Goal: Task Accomplishment & Management: Use online tool/utility

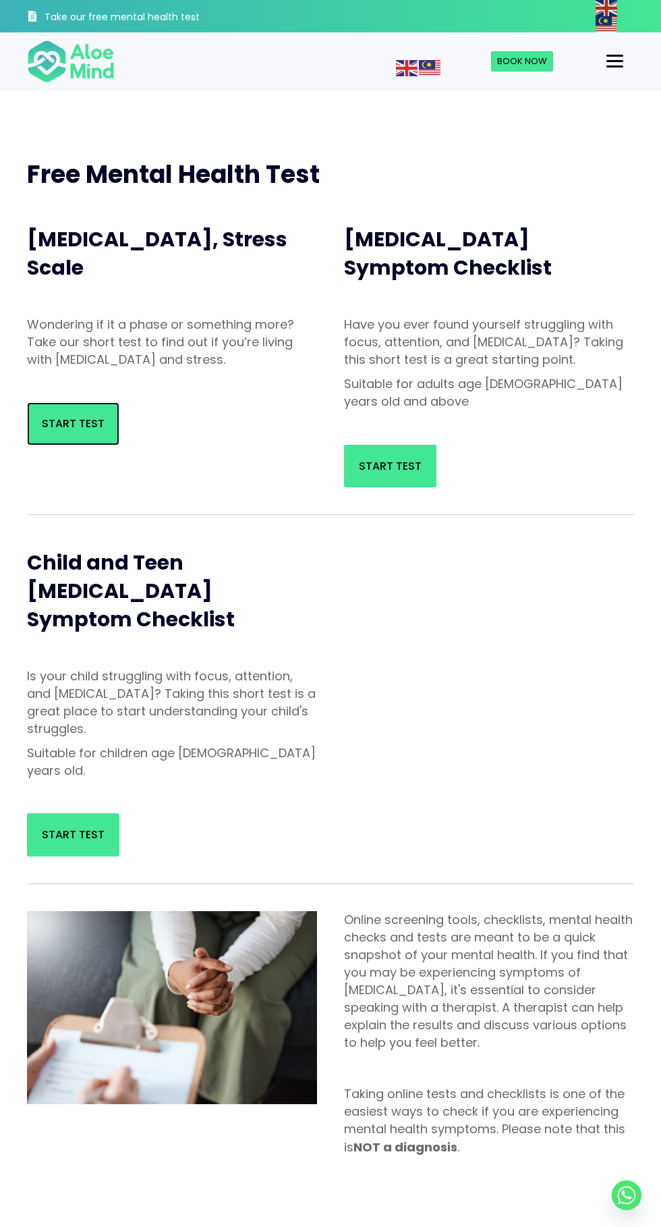
click at [66, 439] on link "Start Test" at bounding box center [73, 423] width 92 height 43
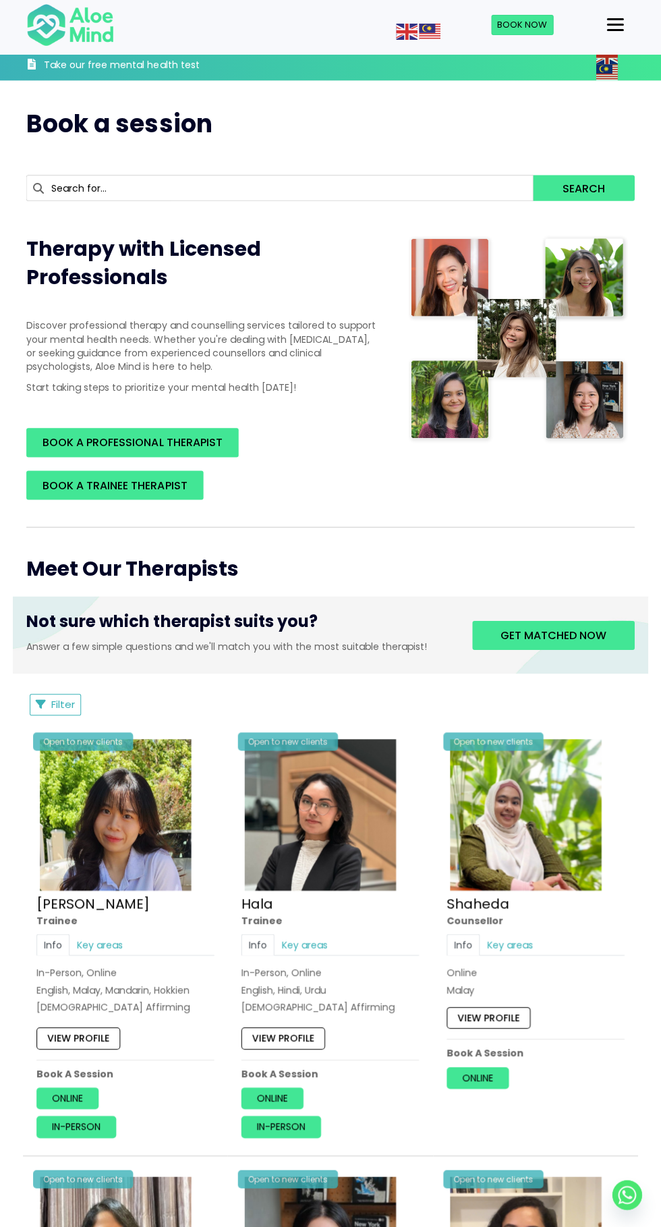
scroll to position [1655, 0]
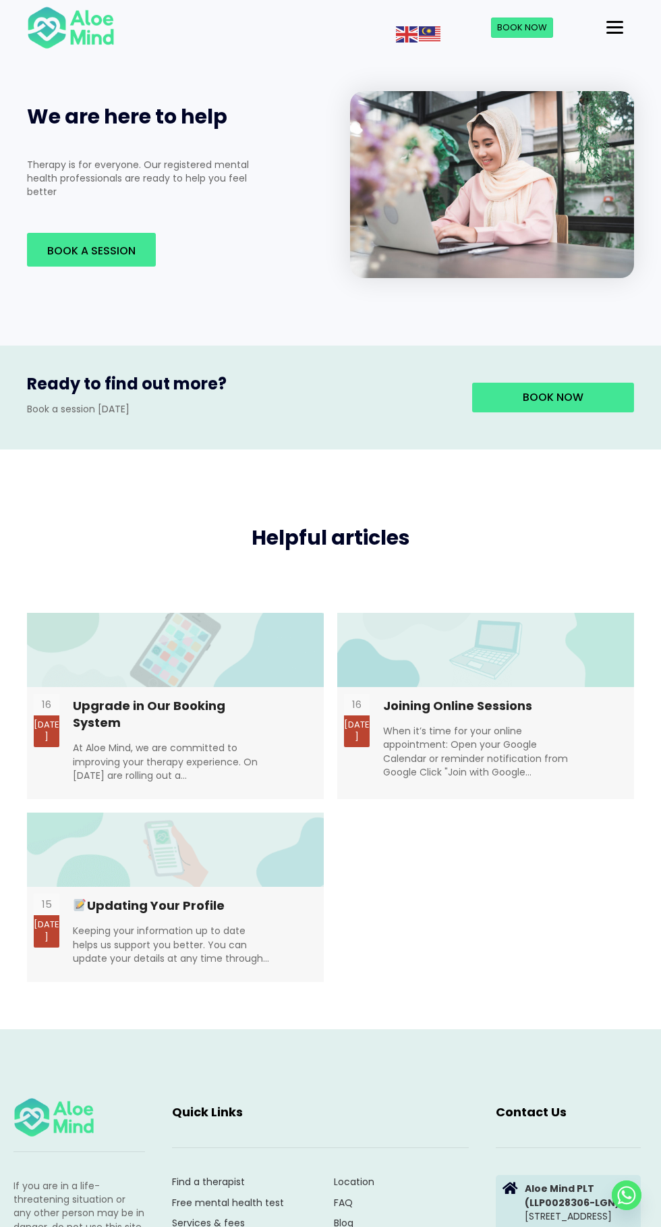
scroll to position [2390, 0]
